Goal: Information Seeking & Learning: Learn about a topic

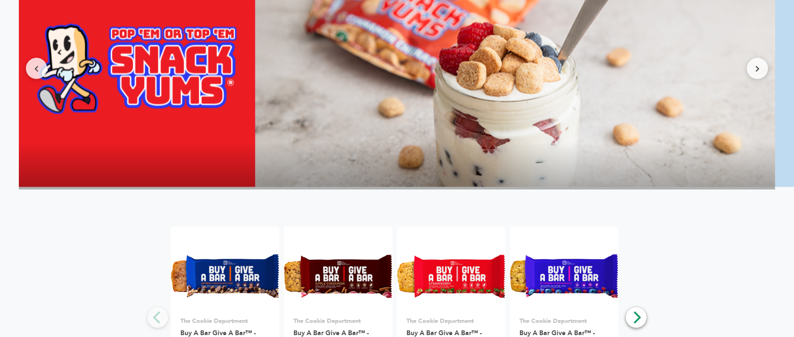
scroll to position [1633, 0]
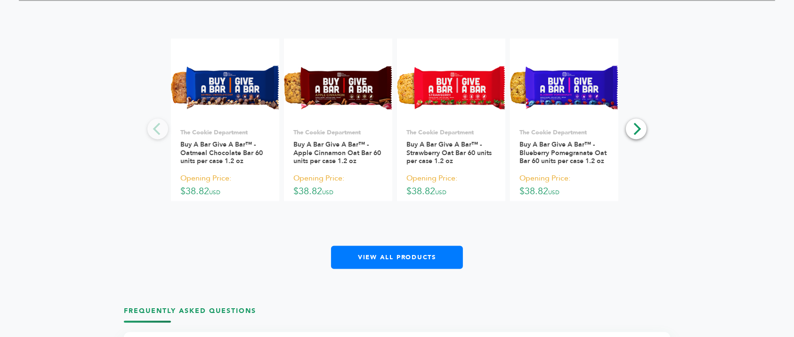
click at [648, 110] on div "**********" at bounding box center [397, 154] width 757 height 230
click at [636, 123] on icon "Next" at bounding box center [636, 129] width 12 height 12
click at [637, 123] on icon "Next" at bounding box center [636, 129] width 12 height 12
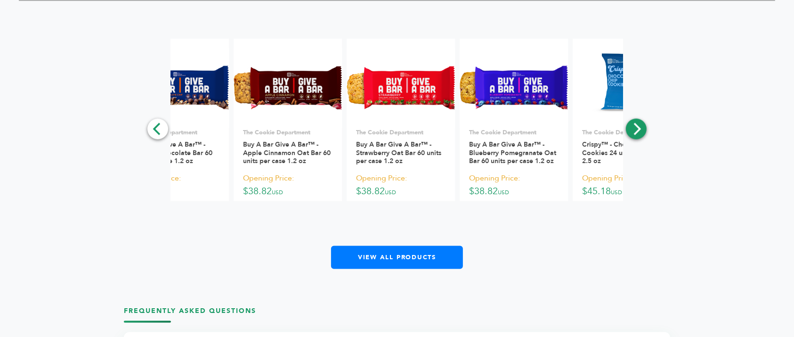
click at [637, 123] on icon "Next" at bounding box center [636, 129] width 12 height 12
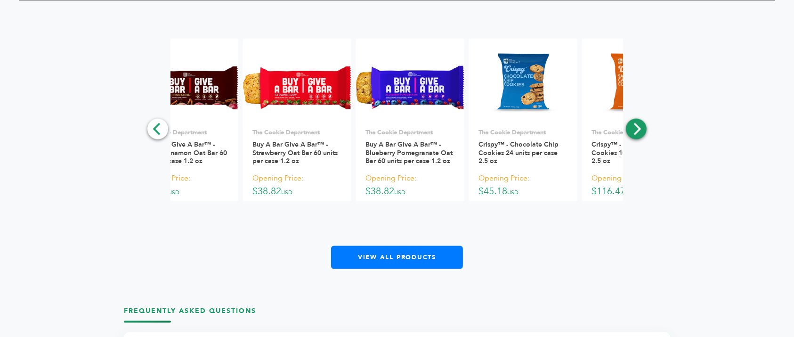
click at [637, 123] on icon "Next" at bounding box center [636, 129] width 12 height 12
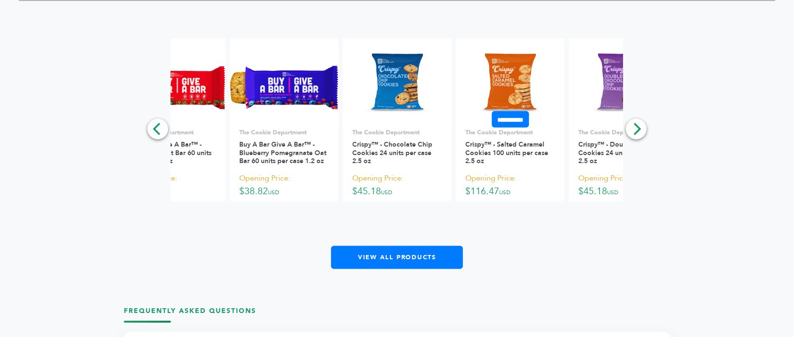
click at [505, 54] on img at bounding box center [510, 88] width 91 height 68
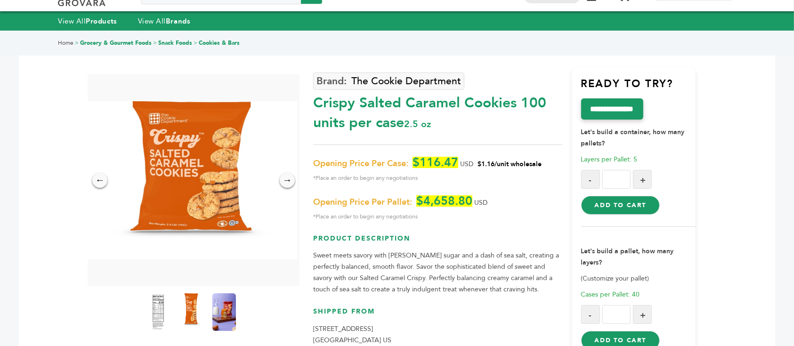
scroll to position [63, 0]
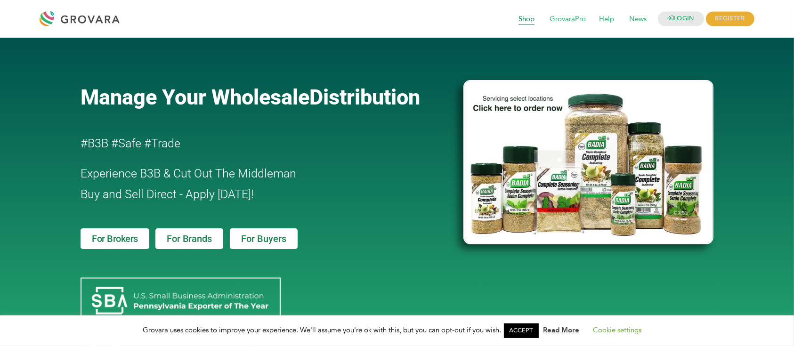
drag, startPoint x: 0, startPoint y: 0, endPoint x: 523, endPoint y: 20, distance: 523.3
click at [523, 20] on span "Shop" at bounding box center [526, 19] width 29 height 18
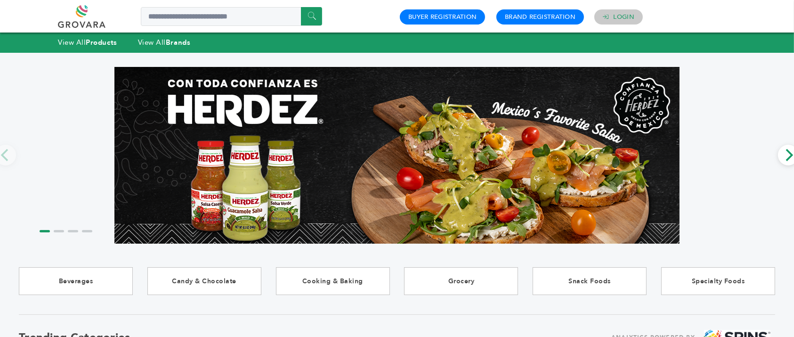
click at [621, 17] on link "Login" at bounding box center [624, 17] width 21 height 8
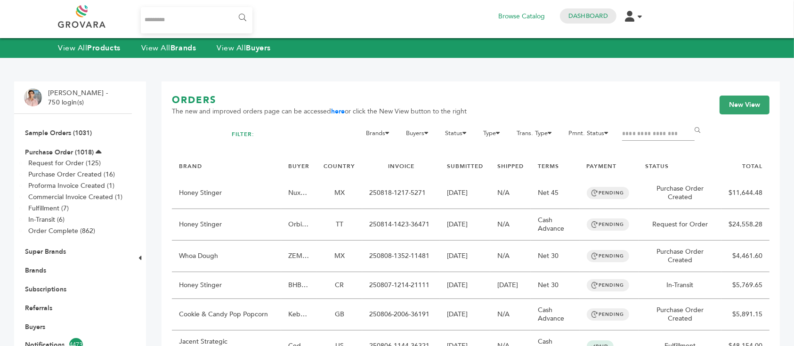
click at [179, 23] on input "Search..." at bounding box center [197, 20] width 112 height 26
click at [185, 22] on input "Search..." at bounding box center [197, 20] width 112 height 26
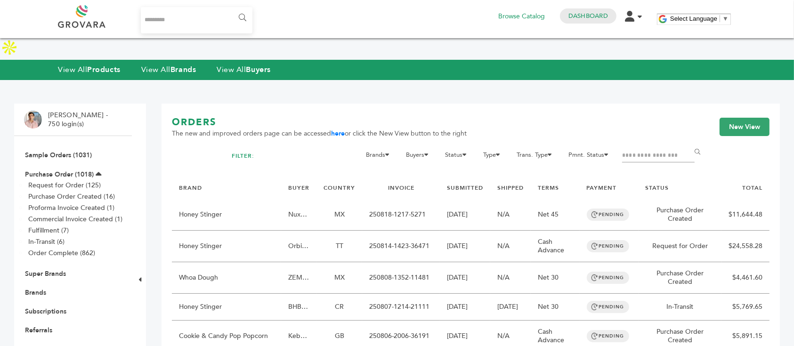
click at [186, 10] on input "Search..." at bounding box center [197, 20] width 112 height 26
type input "*"
type input "*******"
click at [231, 8] on input "******" at bounding box center [241, 17] width 21 height 19
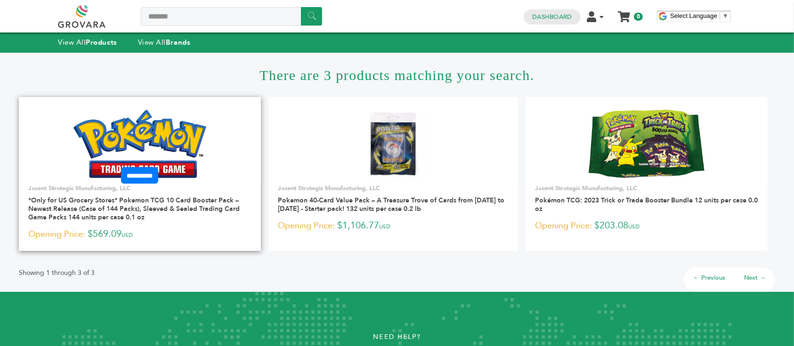
click at [207, 134] on img at bounding box center [139, 144] width 133 height 68
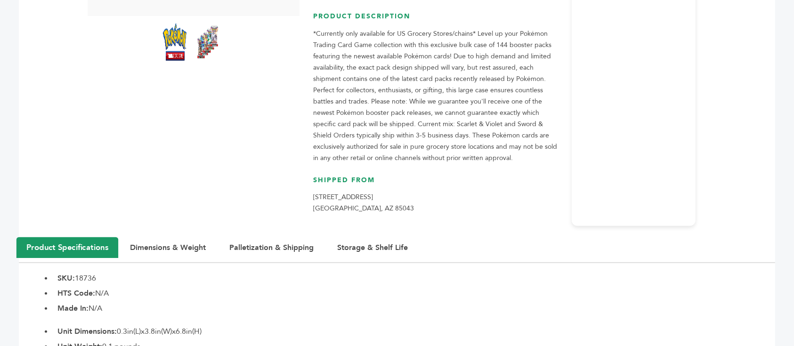
scroll to position [251, 0]
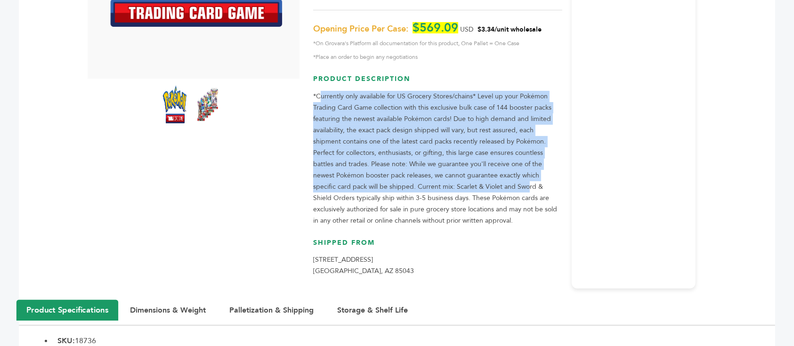
drag, startPoint x: 319, startPoint y: 74, endPoint x: 453, endPoint y: 171, distance: 165.3
click at [452, 171] on p "*Currently only available for US Grocery Stores/chains* Level up your Pokémon T…" at bounding box center [437, 159] width 249 height 136
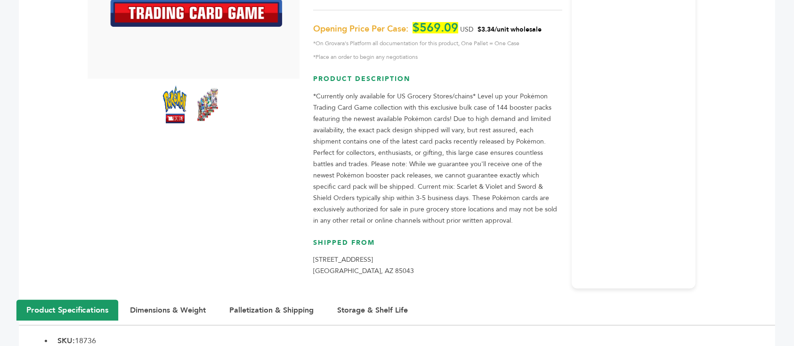
click at [454, 171] on p "*Currently only available for US Grocery Stores/chains* Level up your Pokémon T…" at bounding box center [437, 159] width 249 height 136
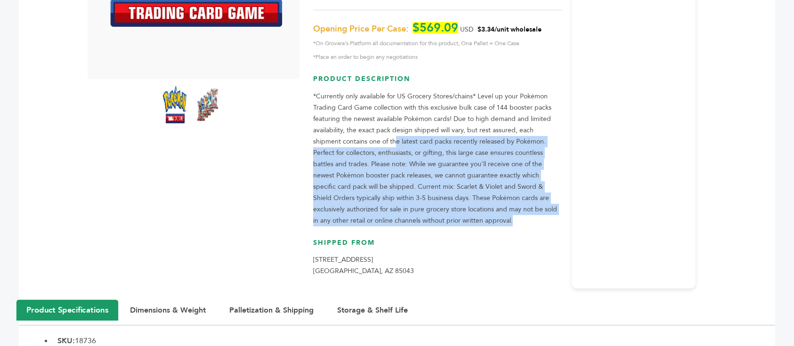
drag, startPoint x: 458, startPoint y: 196, endPoint x: 366, endPoint y: 109, distance: 127.3
click at [368, 112] on p "*Currently only available for US Grocery Stores/chains* Level up your Pokémon T…" at bounding box center [437, 159] width 249 height 136
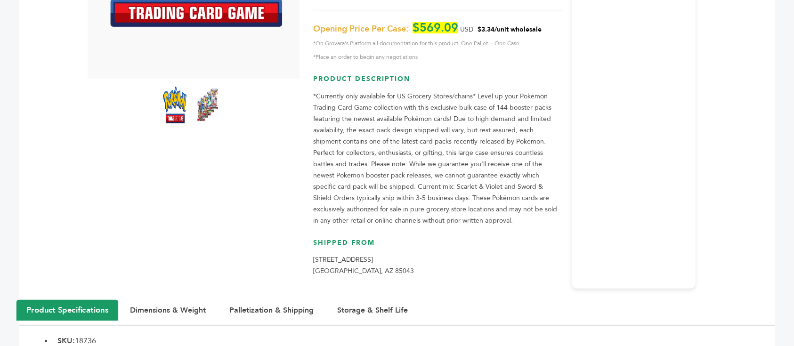
click at [366, 109] on p "*Currently only available for US Grocery Stores/chains* Level up your Pokémon T…" at bounding box center [437, 159] width 249 height 136
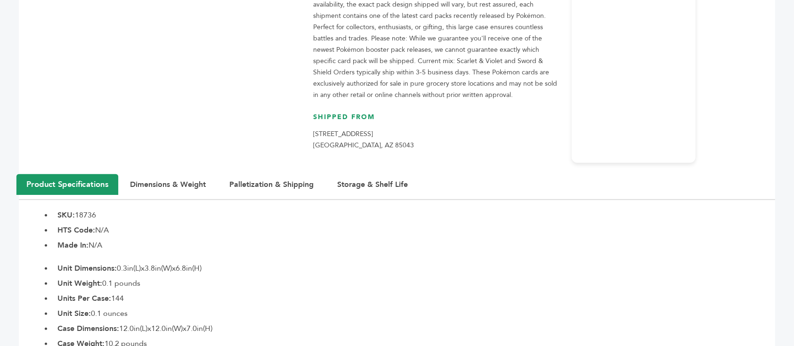
scroll to position [0, 0]
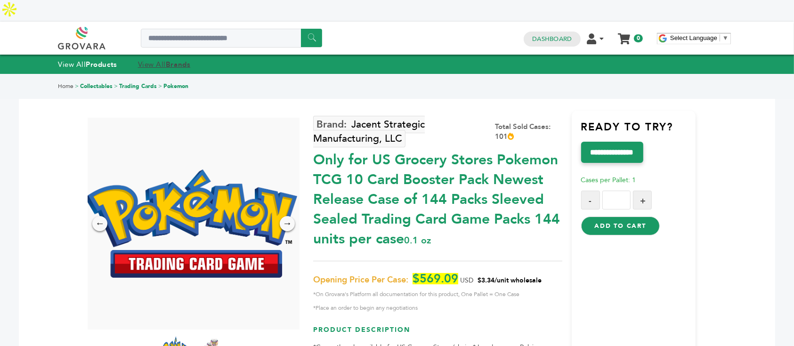
click at [154, 60] on link "View All Brands" at bounding box center [164, 64] width 53 height 9
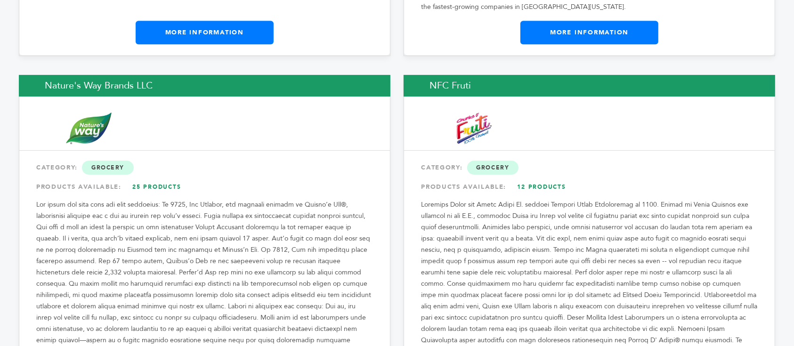
scroll to position [10300, 0]
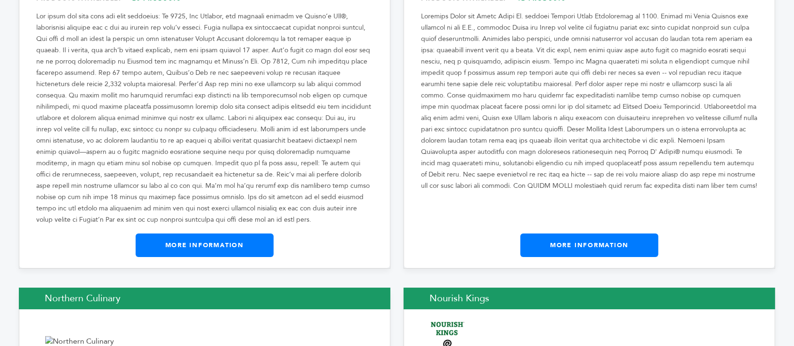
click at [241, 234] on link "More Information" at bounding box center [205, 246] width 138 height 24
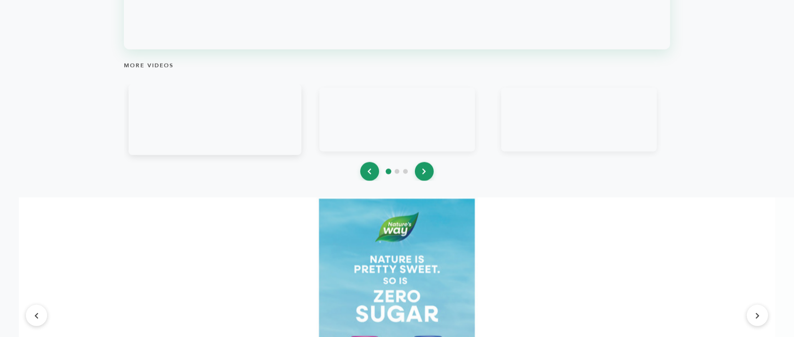
scroll to position [1507, 0]
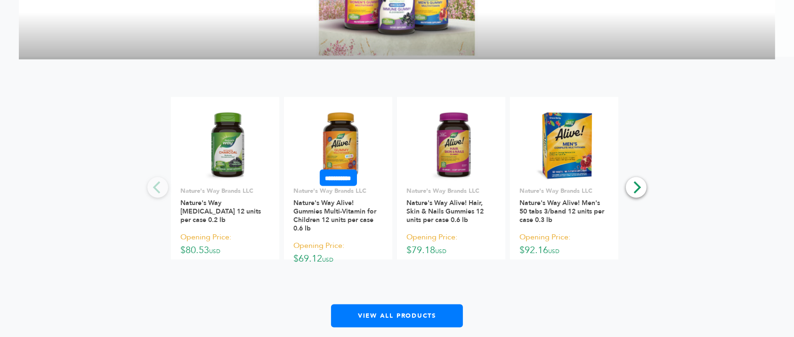
click at [353, 146] on img at bounding box center [338, 147] width 40 height 68
